Goal: Task Accomplishment & Management: Manage account settings

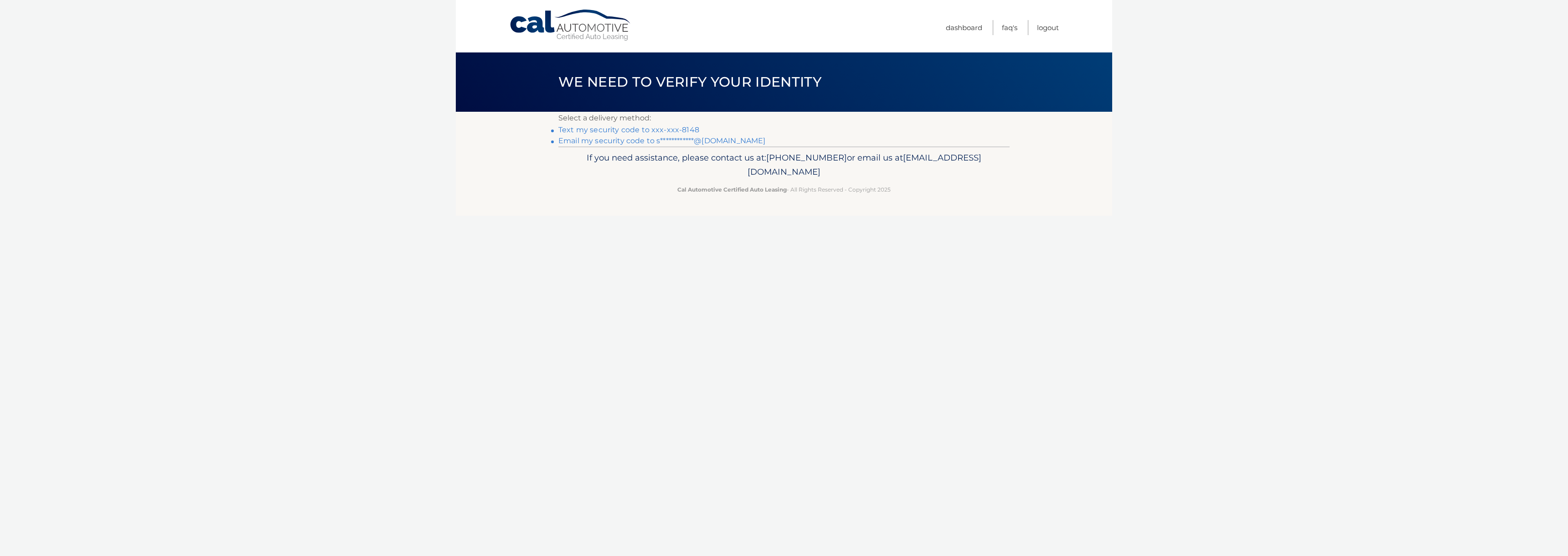
click at [690, 126] on link "Text my security code to xxx-xxx-8148" at bounding box center [629, 130] width 141 height 8
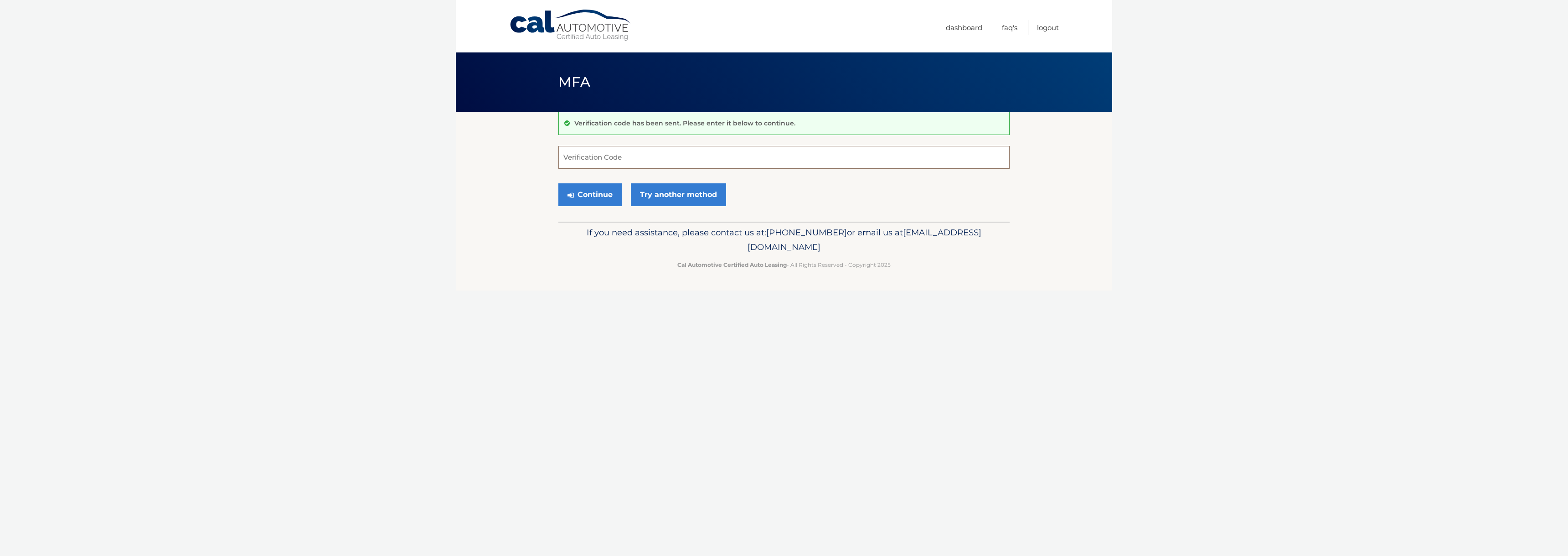
click at [603, 155] on input "Verification Code" at bounding box center [783, 157] width 451 height 23
type input "751925"
click at [602, 197] on button "Continue" at bounding box center [589, 195] width 63 height 23
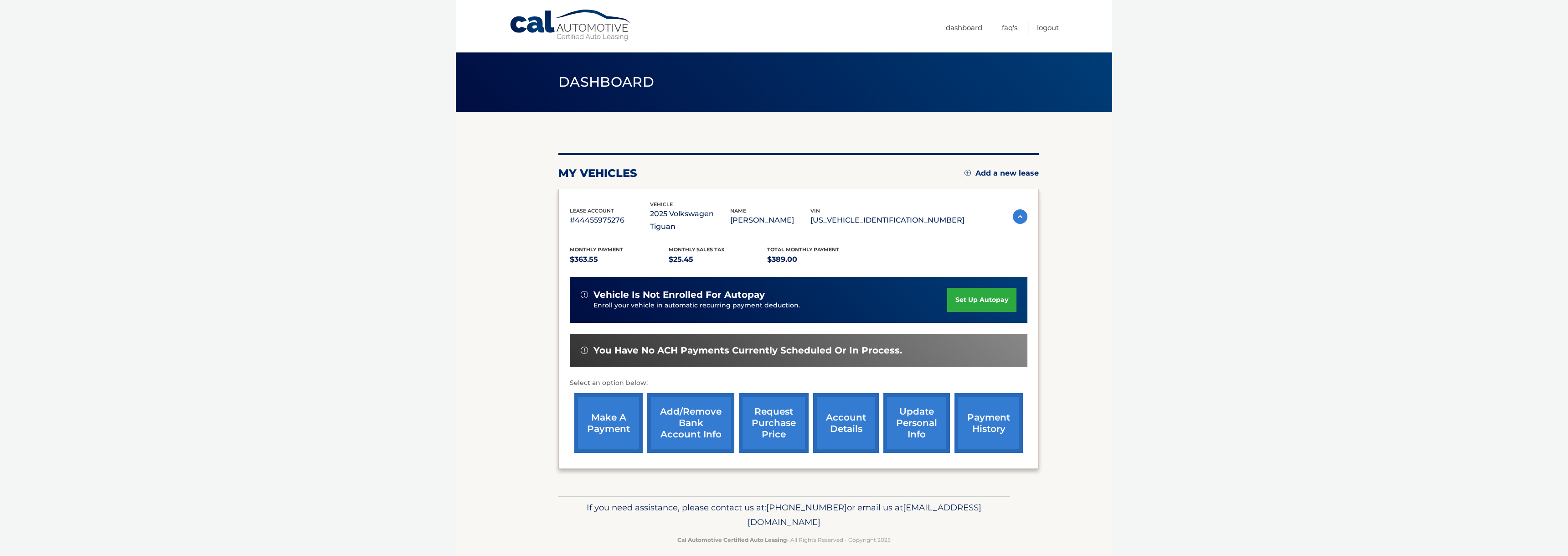
click at [623, 398] on link "make a payment" at bounding box center [608, 423] width 68 height 60
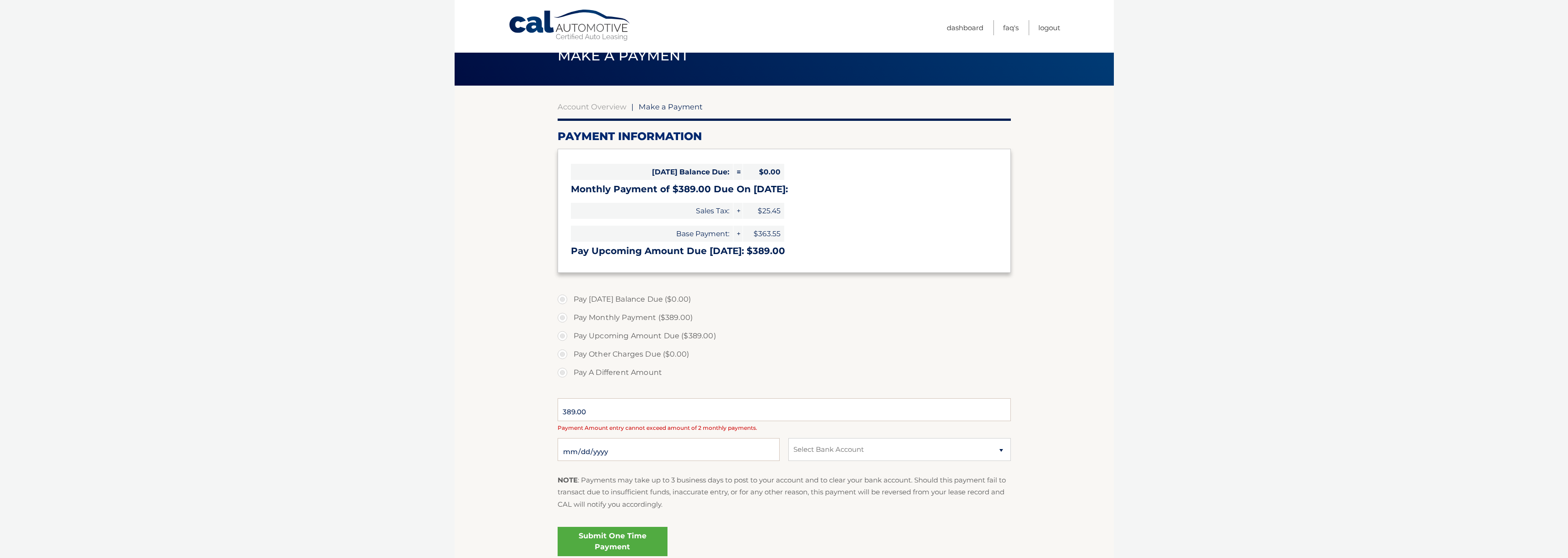
select select "YzYzMWYzNmQtMzUwZS00ODcyLTljZTktYTk0YzE5YWFlZDlm"
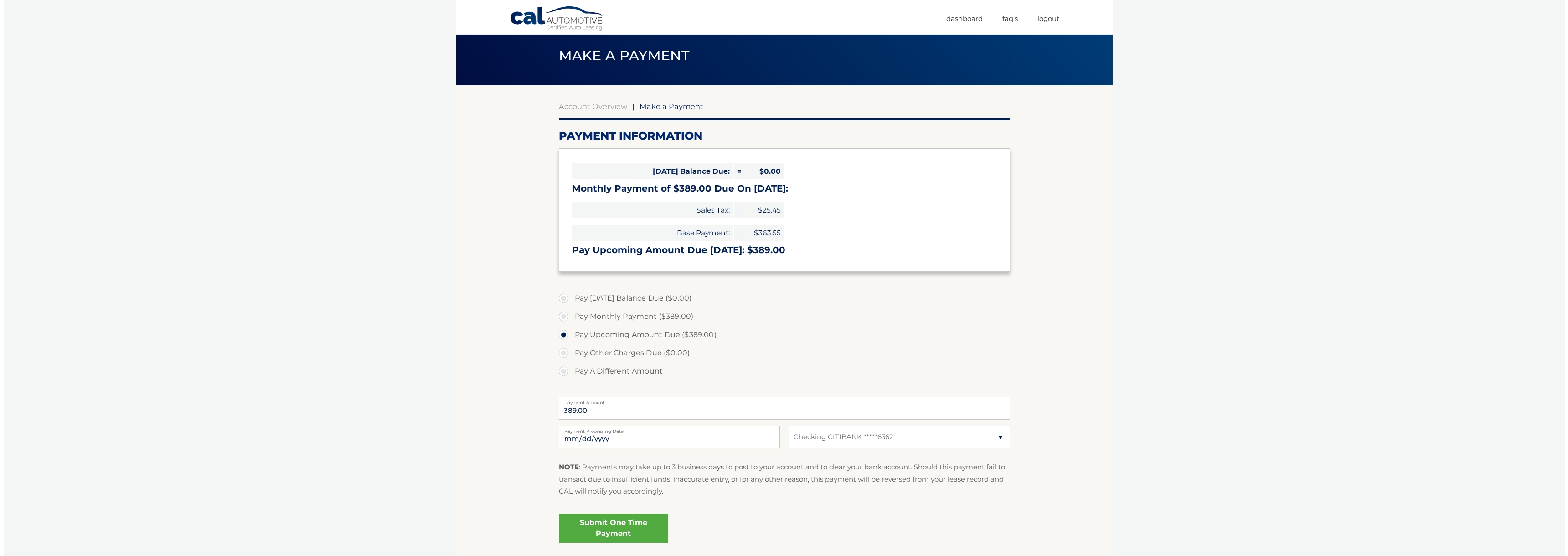
scroll to position [46, 0]
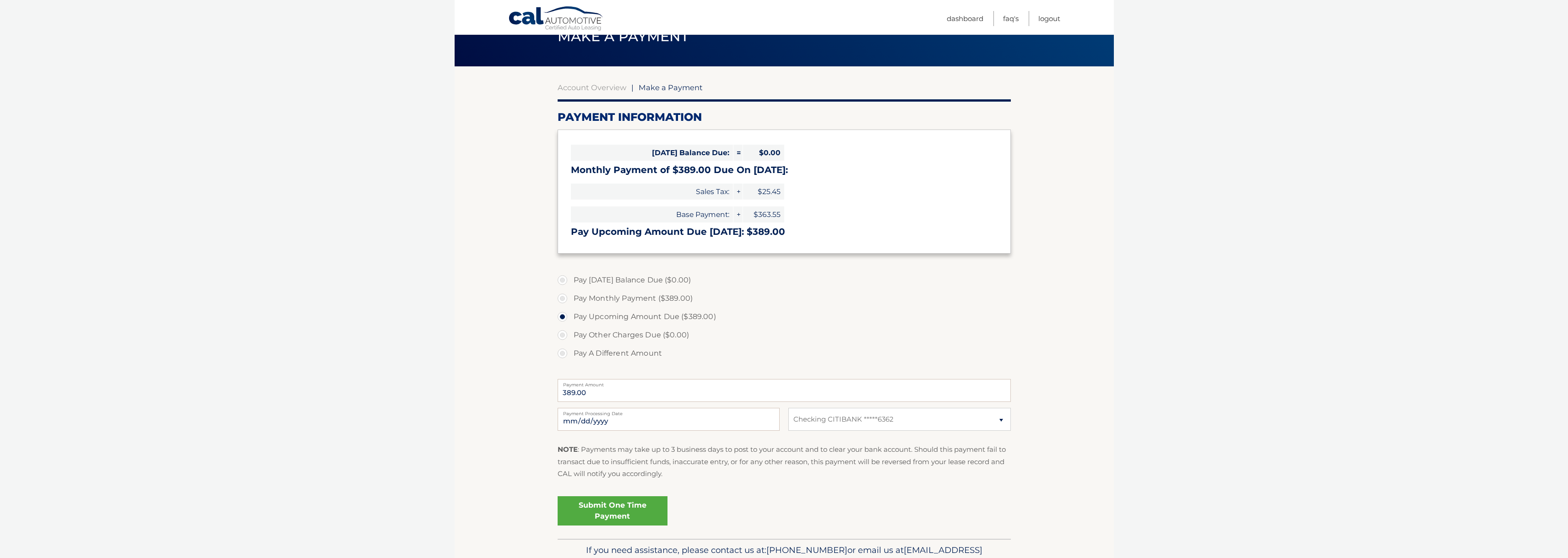
click at [642, 507] on link "Submit One Time Payment" at bounding box center [612, 510] width 110 height 29
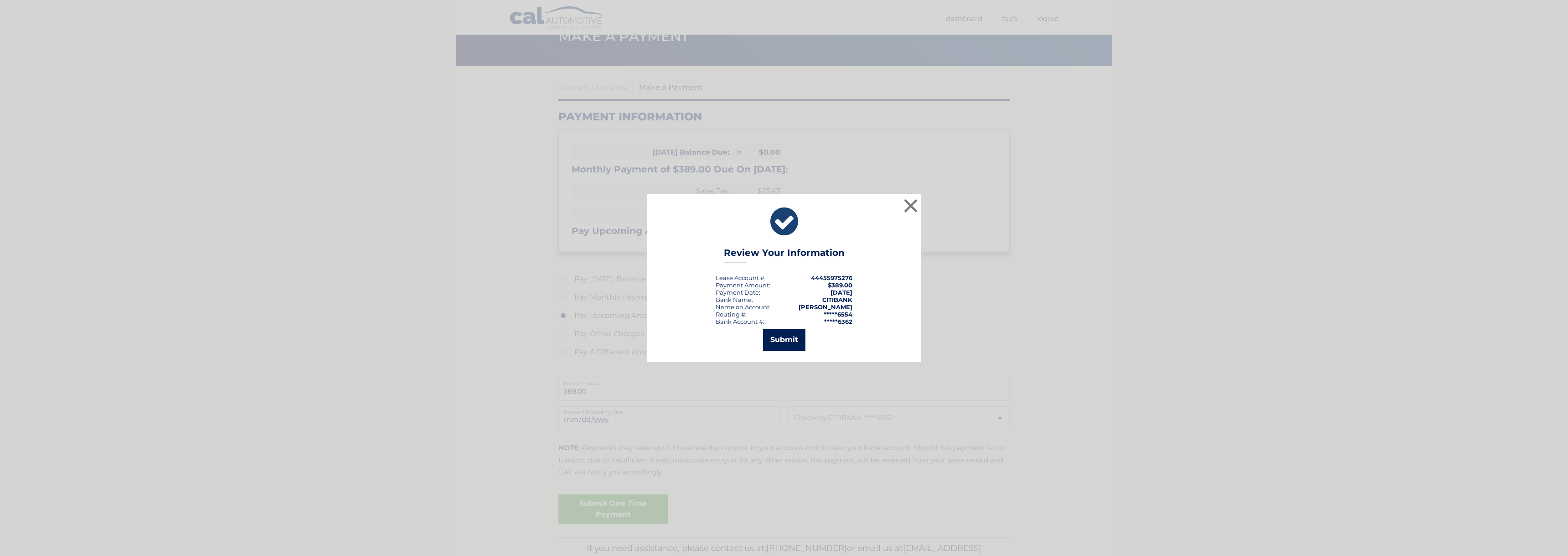
click at [786, 341] on button "Submit" at bounding box center [784, 340] width 42 height 22
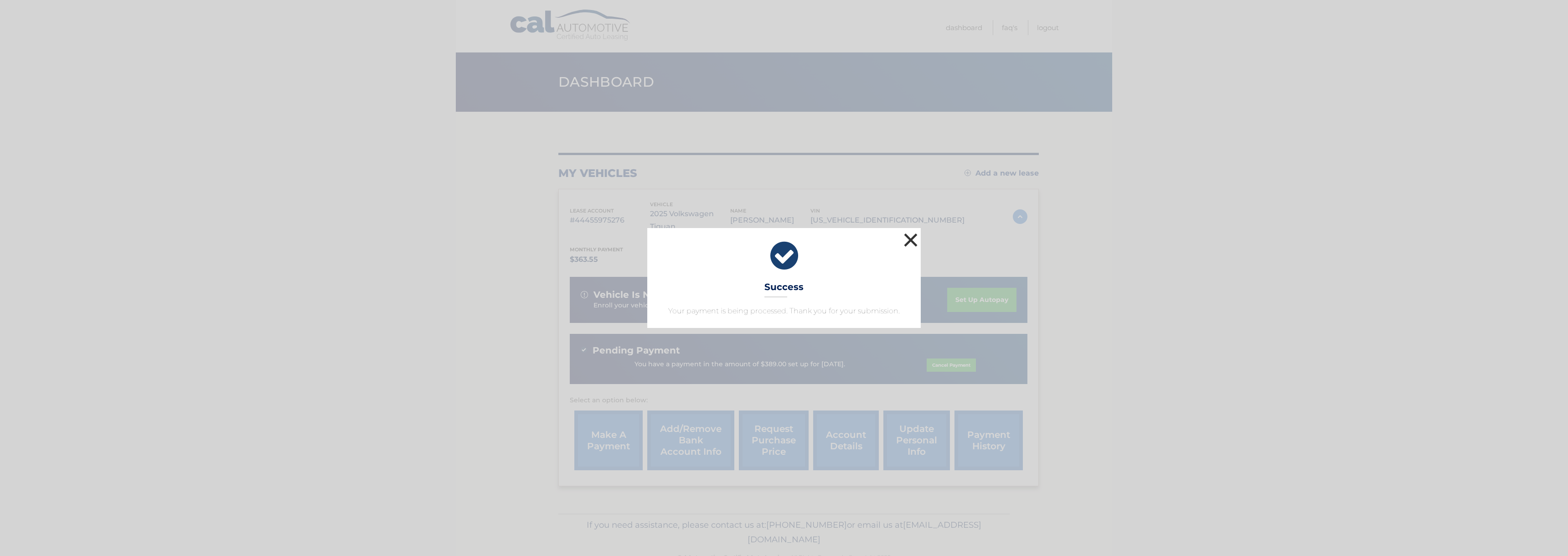
click at [912, 237] on button "×" at bounding box center [911, 240] width 18 height 18
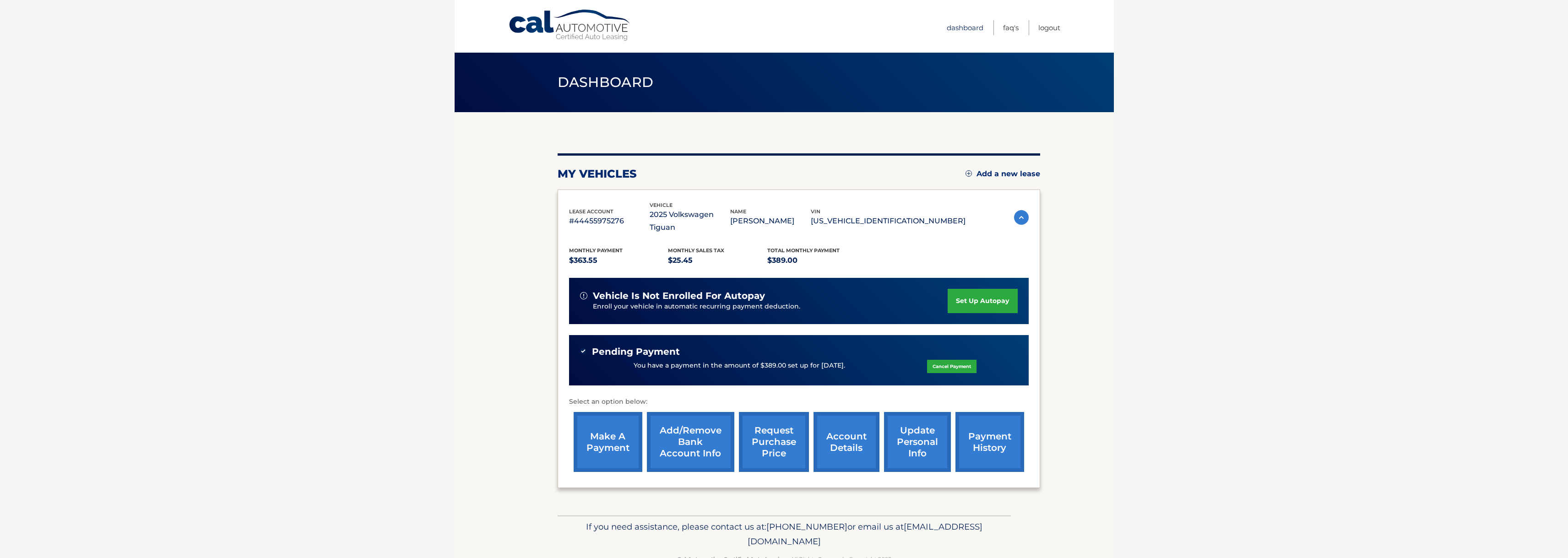
click at [968, 29] on link "Dashboard" at bounding box center [965, 27] width 37 height 15
click at [978, 421] on link "payment history" at bounding box center [990, 442] width 69 height 60
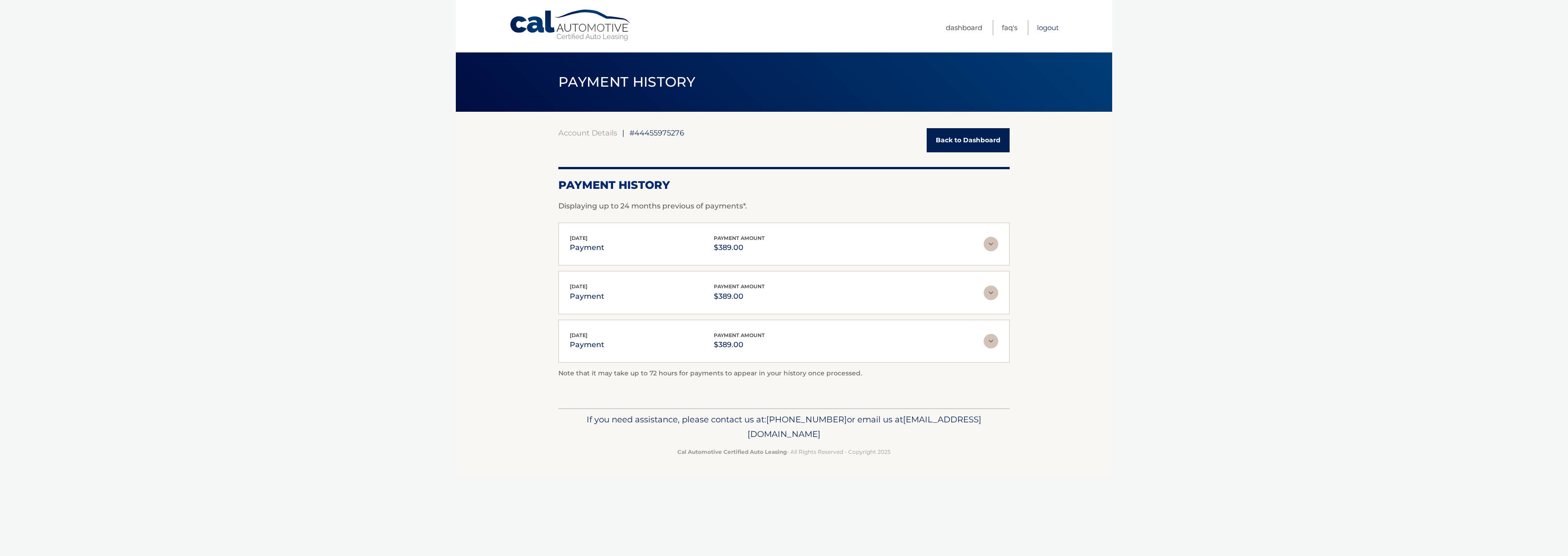
click at [1052, 29] on link "Logout" at bounding box center [1048, 27] width 22 height 15
